Goal: Use online tool/utility: Utilize a website feature to perform a specific function

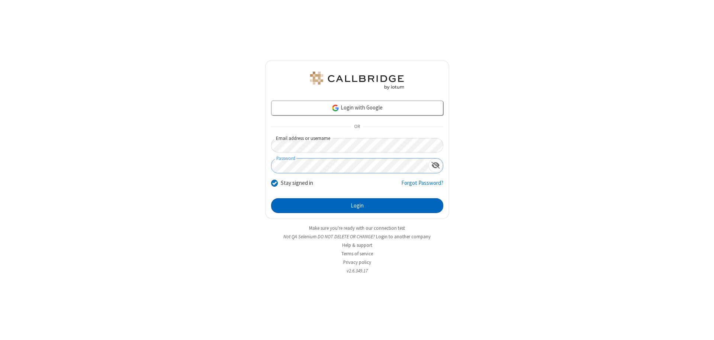
click at [357, 206] on button "Login" at bounding box center [357, 205] width 172 height 15
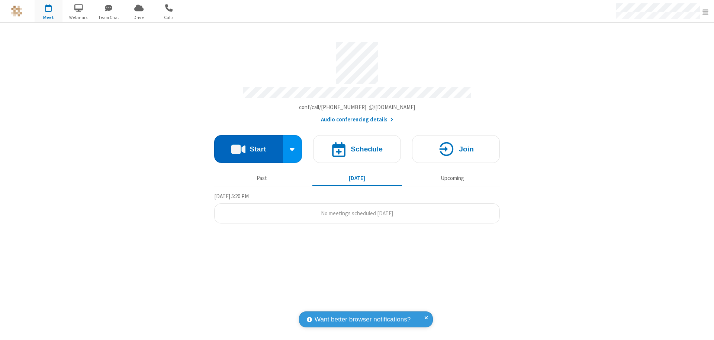
click at [248, 146] on button "Start" at bounding box center [248, 149] width 69 height 28
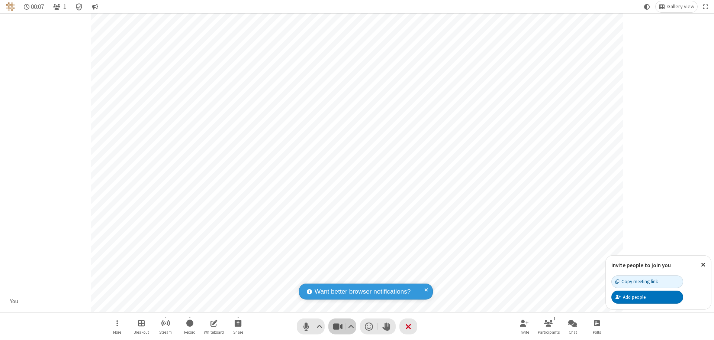
click at [337, 327] on span "Stop video (⌘+Shift+V)" at bounding box center [337, 326] width 11 height 11
click at [337, 327] on span "Start video (⌘+Shift+V)" at bounding box center [337, 326] width 11 height 11
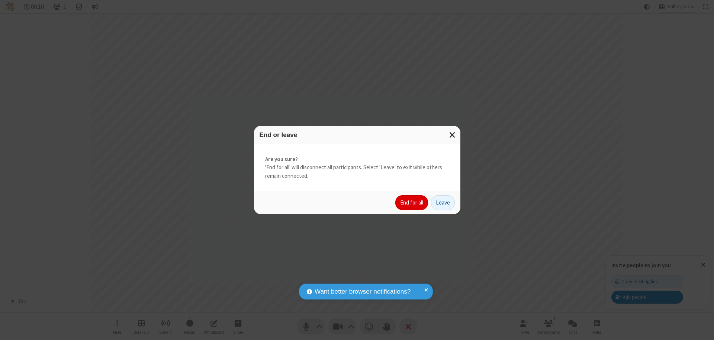
click at [412, 203] on button "End for all" at bounding box center [411, 202] width 33 height 15
